Goal: Information Seeking & Learning: Learn about a topic

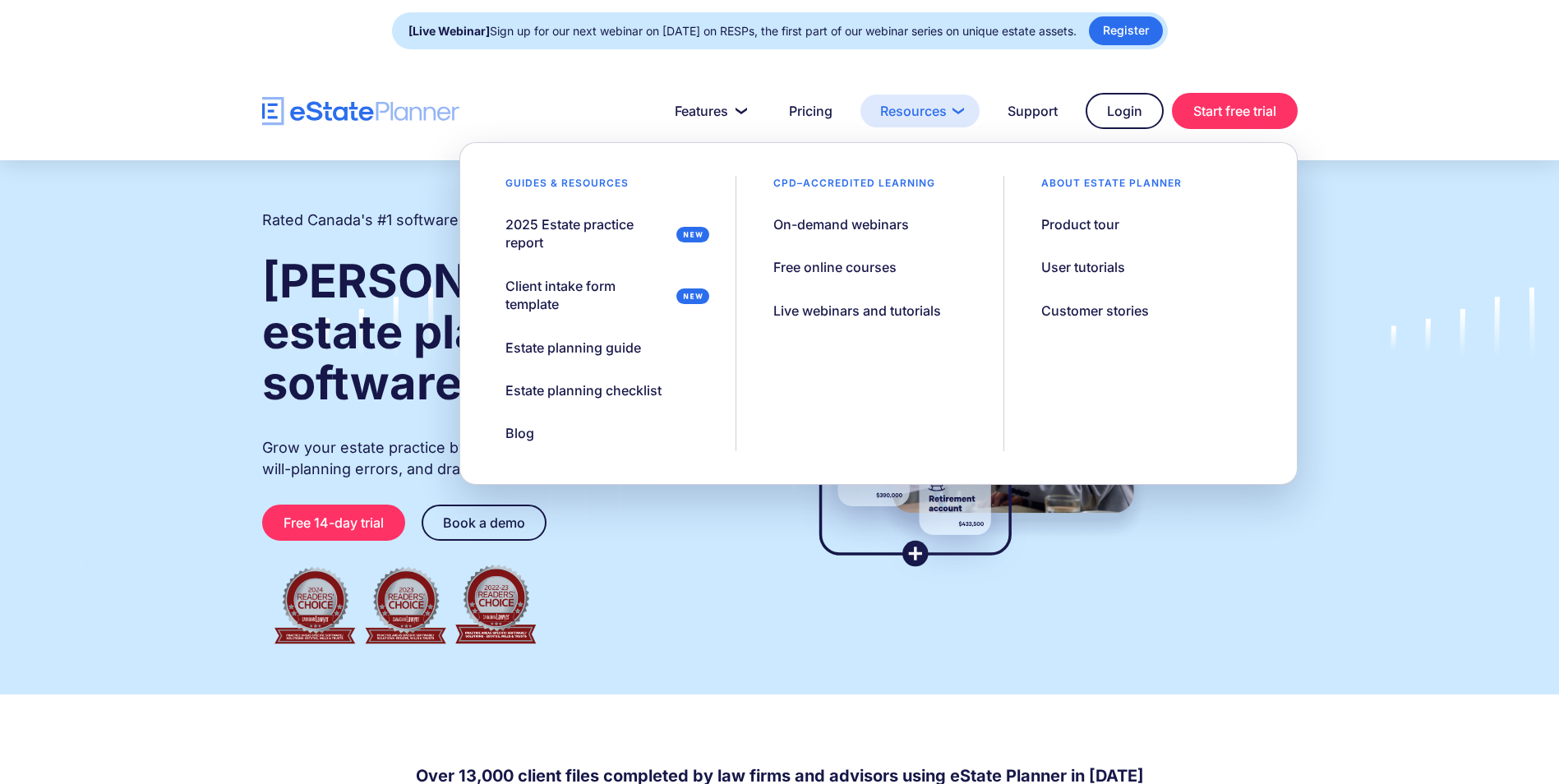
click at [884, 114] on link "Resources" at bounding box center [920, 110] width 119 height 33
click at [858, 231] on div "On-demand webinars" at bounding box center [840, 224] width 135 height 18
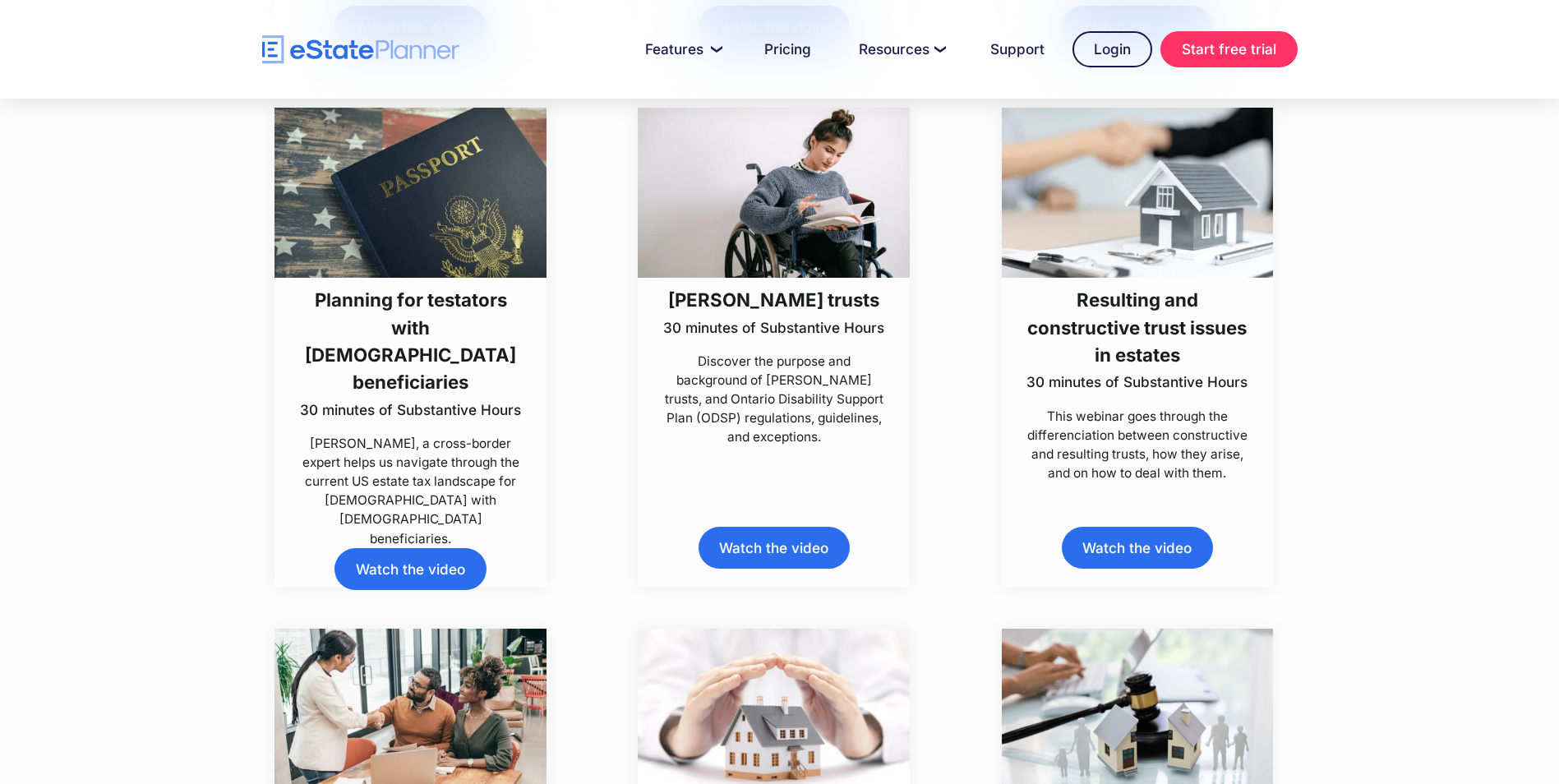
scroll to position [6575, 0]
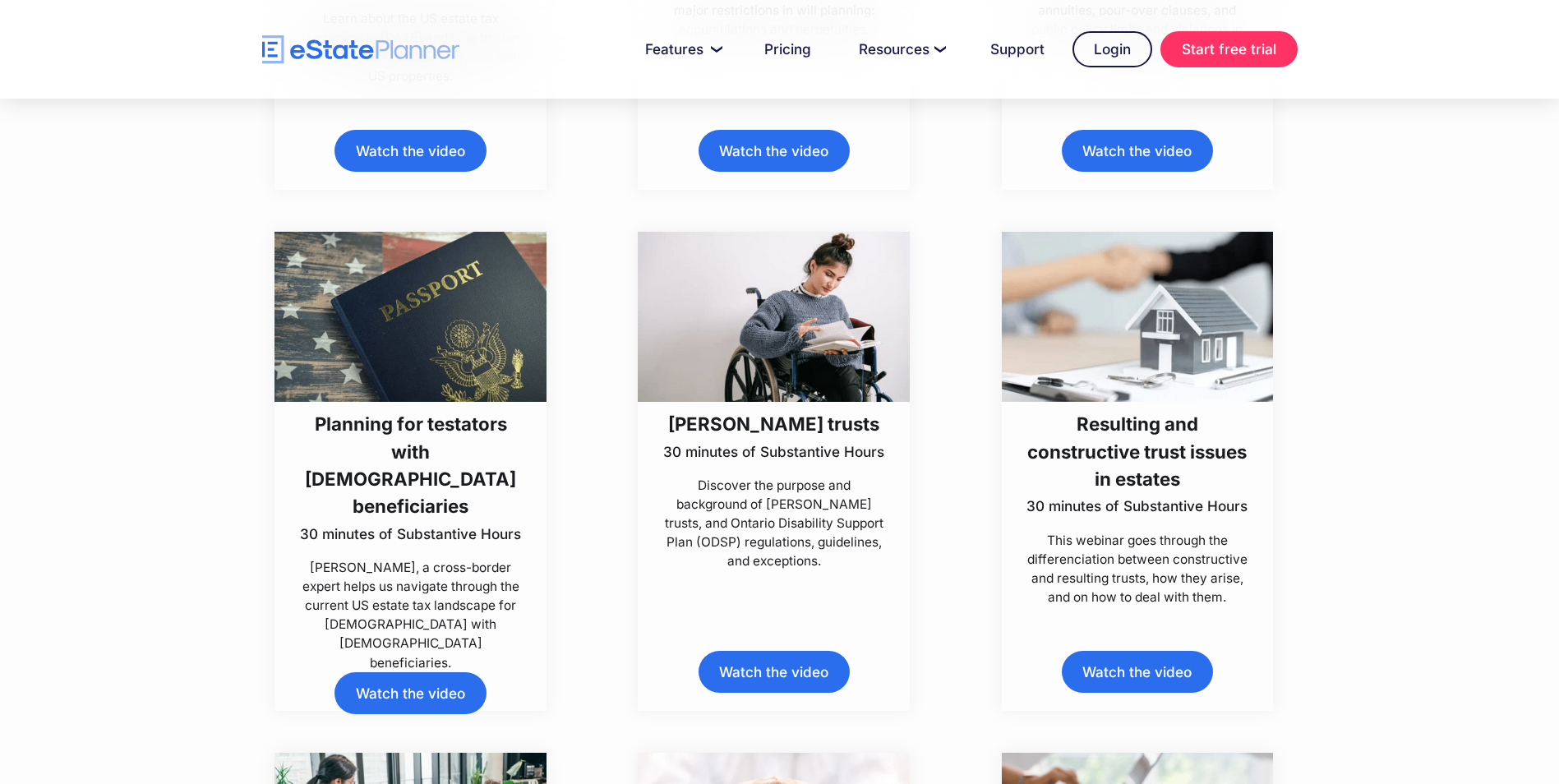
click at [781, 673] on link "Watch the video" at bounding box center [774, 672] width 151 height 42
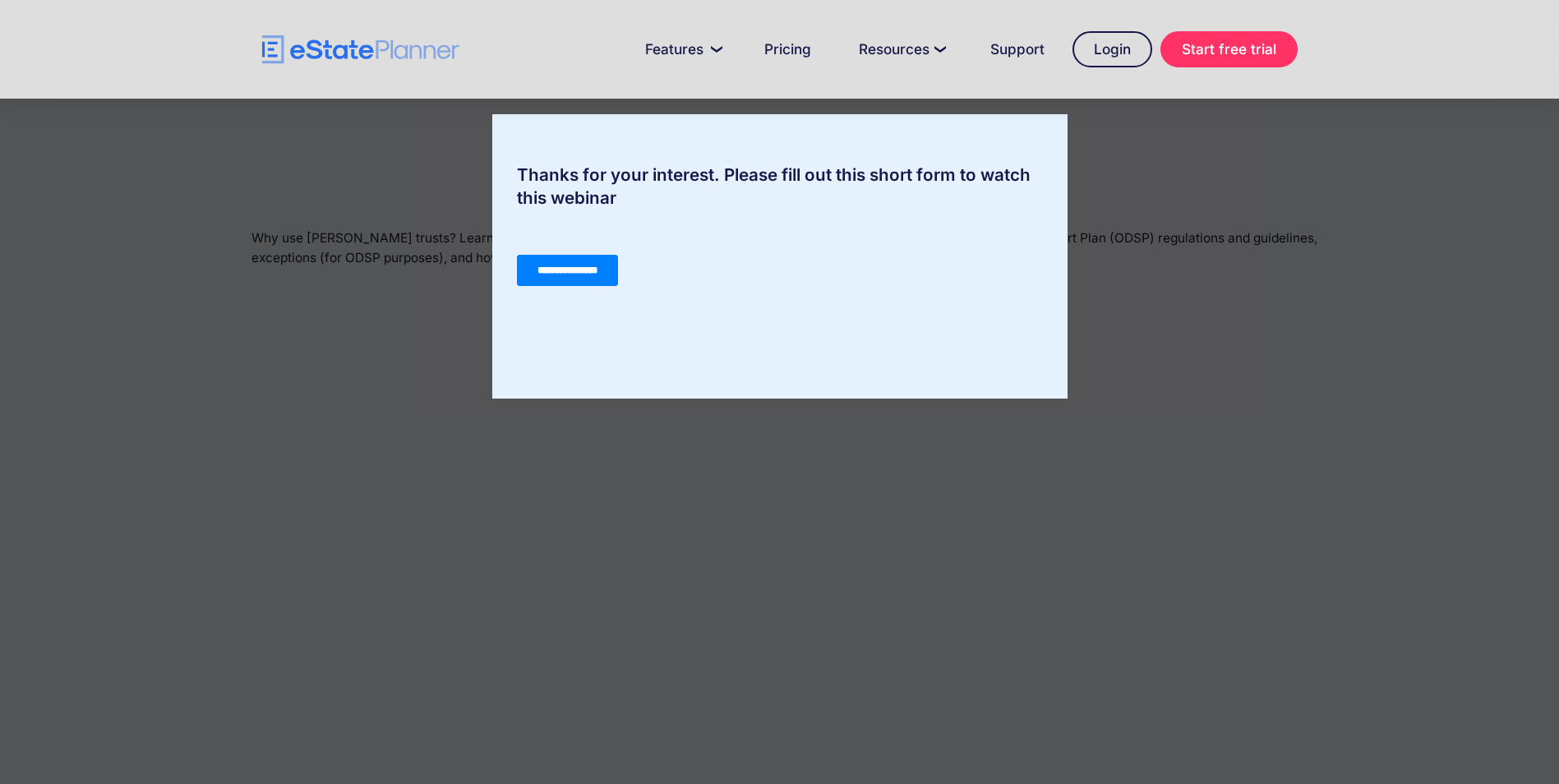
click at [567, 273] on input "**********" at bounding box center [567, 270] width 101 height 31
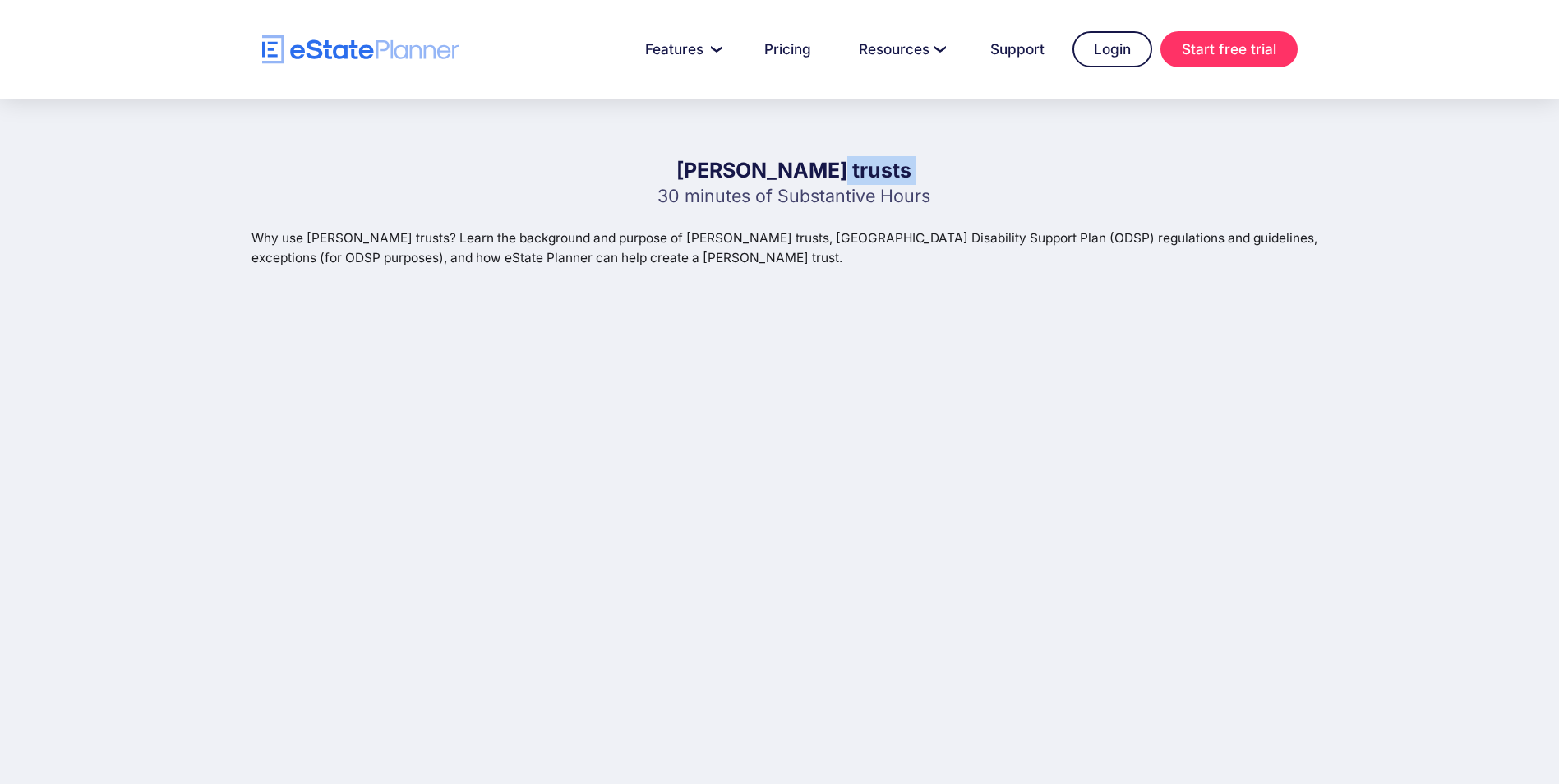
drag, startPoint x: 880, startPoint y: 172, endPoint x: 628, endPoint y: 188, distance: 252.5
click at [628, 188] on div "Henson trusts 30 minutes of Substantive Hours Why use Henson trusts? Learn the …" at bounding box center [794, 523] width 1085 height 734
drag, startPoint x: 984, startPoint y: 192, endPoint x: 933, endPoint y: 181, distance: 52.2
click at [933, 181] on div "Henson trusts 30 minutes of Substantive Hours Why use Henson trusts? Learn the …" at bounding box center [794, 523] width 1085 height 734
click at [843, 166] on h1 "[PERSON_NAME] trusts" at bounding box center [794, 171] width 273 height 29
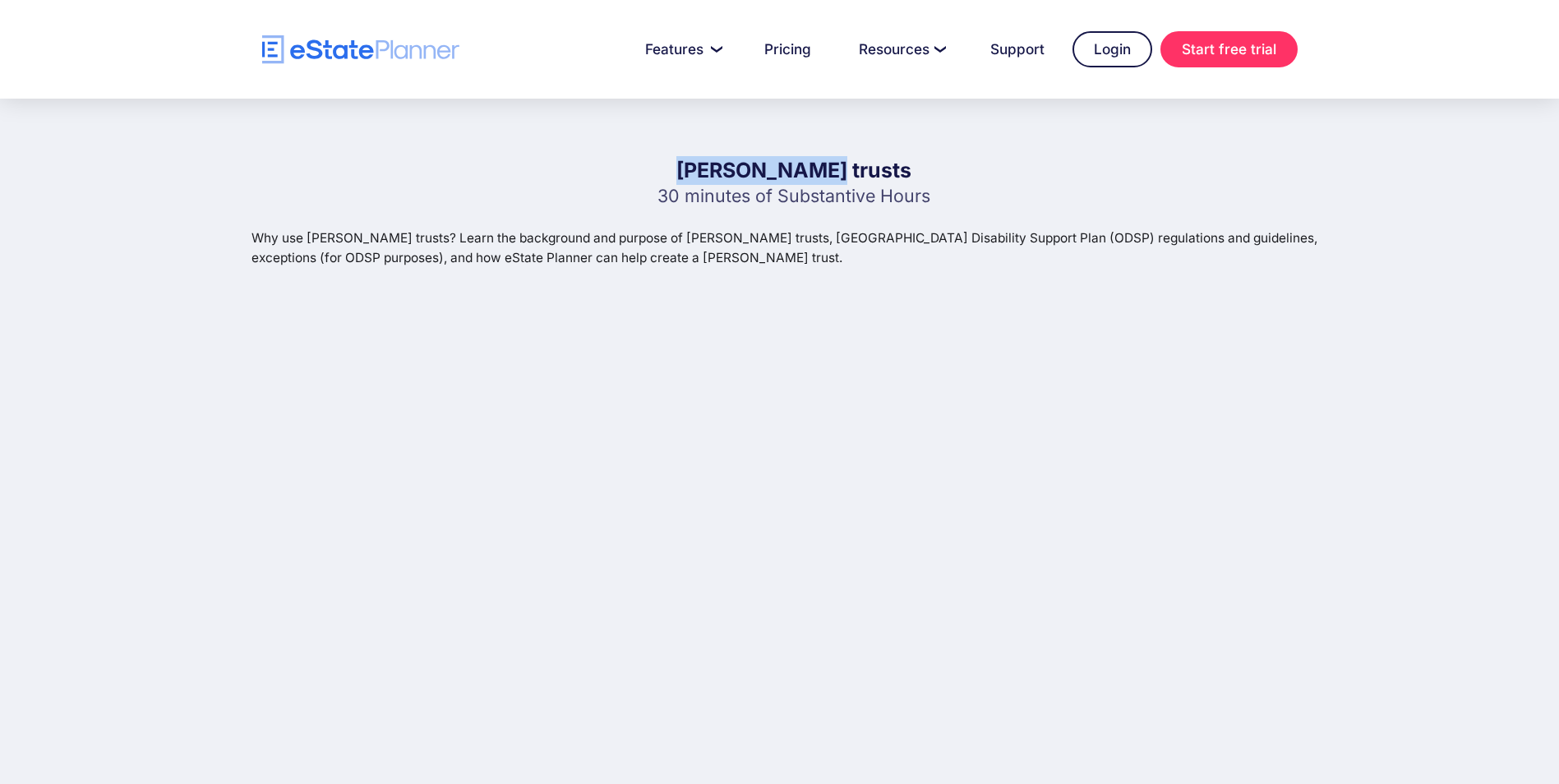
drag, startPoint x: 868, startPoint y: 169, endPoint x: 719, endPoint y: 174, distance: 149.1
click at [719, 174] on h1 "[PERSON_NAME] trusts" at bounding box center [794, 171] width 273 height 29
copy h1 "[PERSON_NAME] trusts"
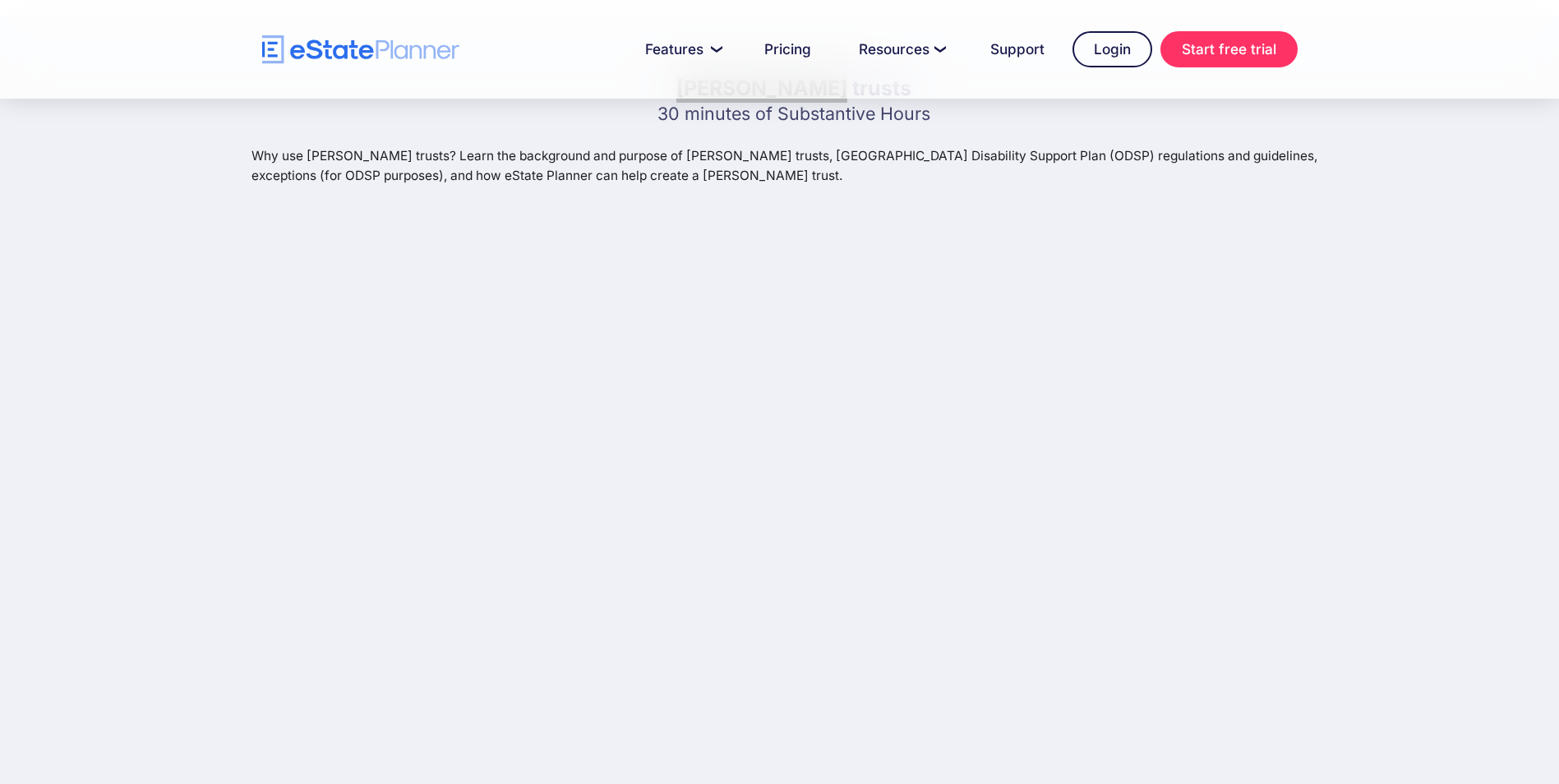
scroll to position [107, 0]
